Goal: Task Accomplishment & Management: Manage account settings

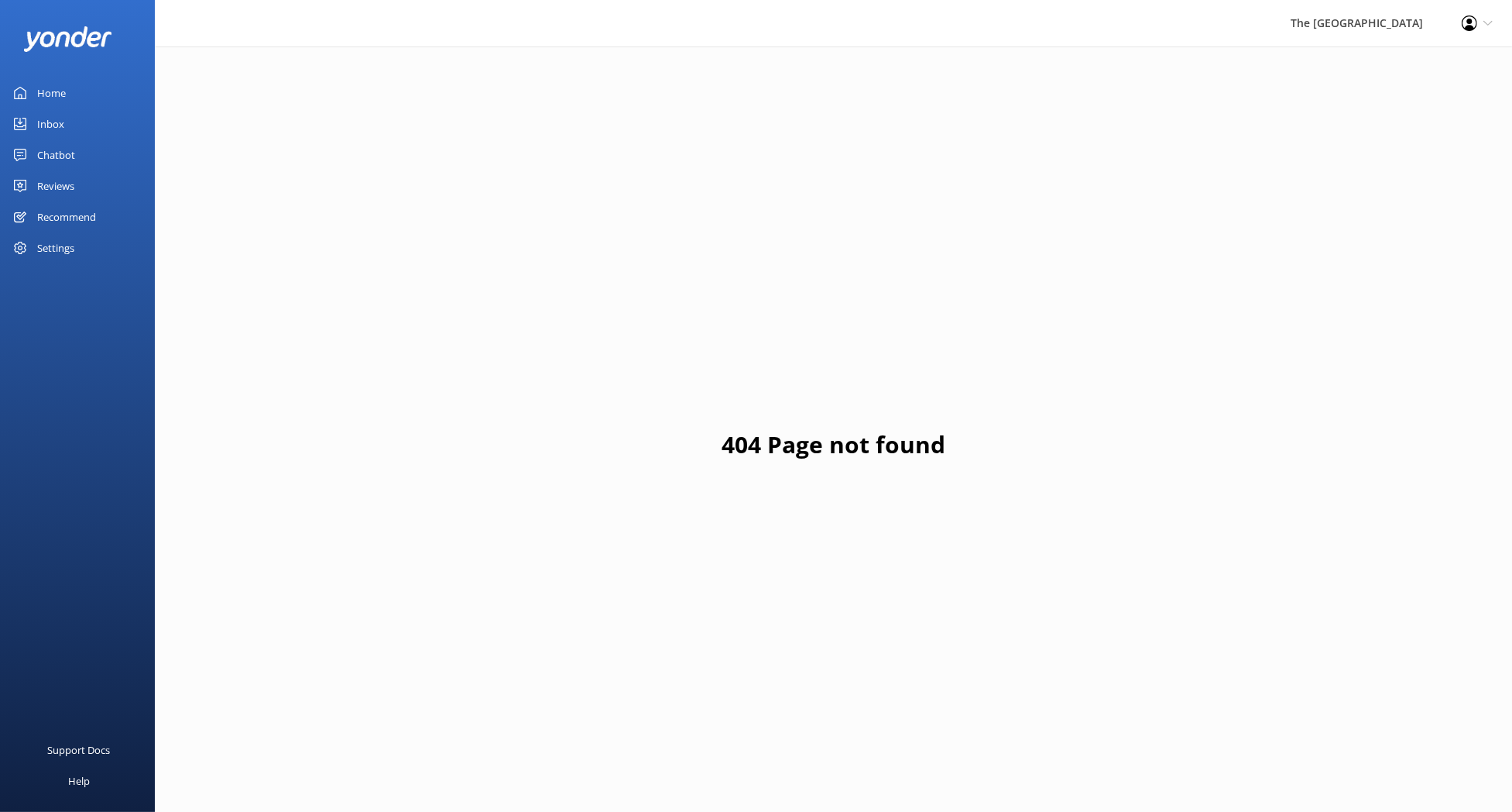
click at [56, 126] on div "Inbox" at bounding box center [50, 124] width 27 height 31
